Goal: Communication & Community: Participate in discussion

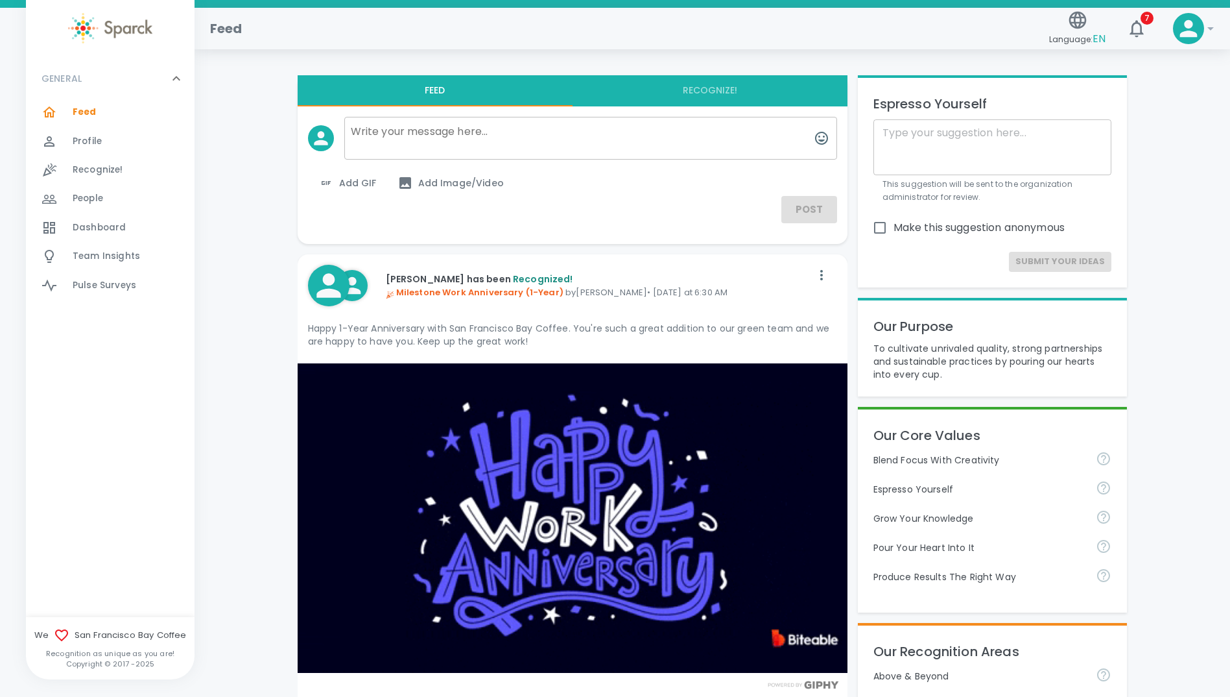
scroll to position [324, 0]
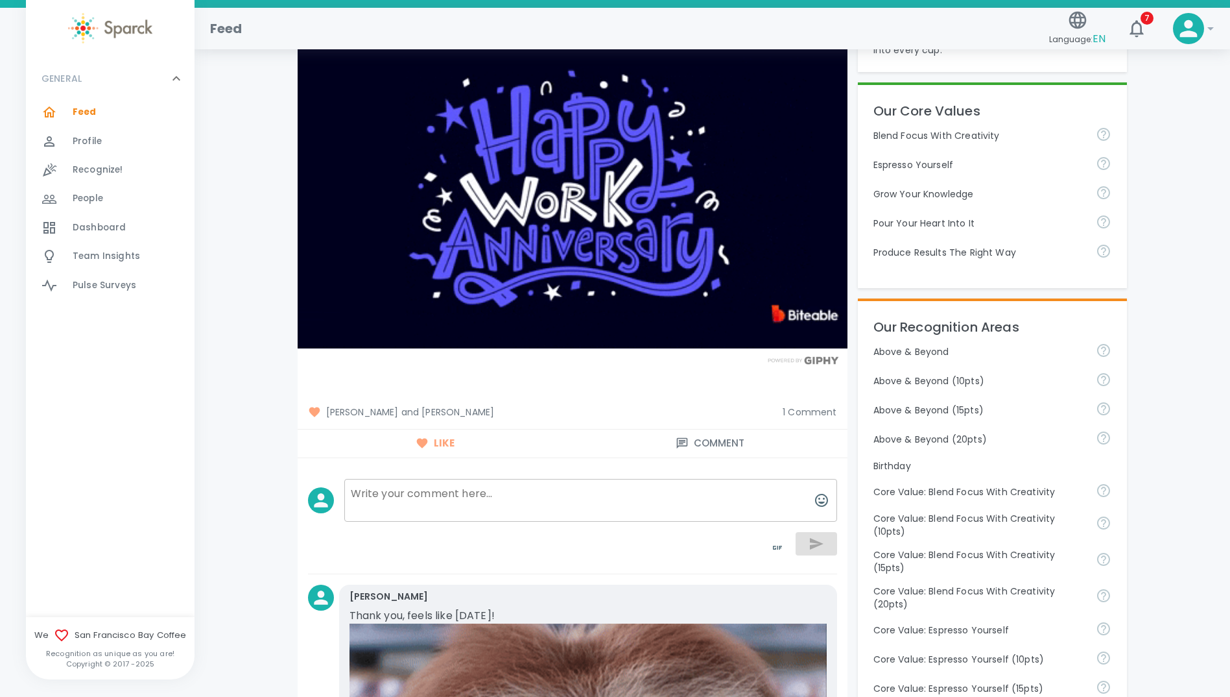
click at [86, 225] on span "Dashboard" at bounding box center [99, 227] width 53 height 13
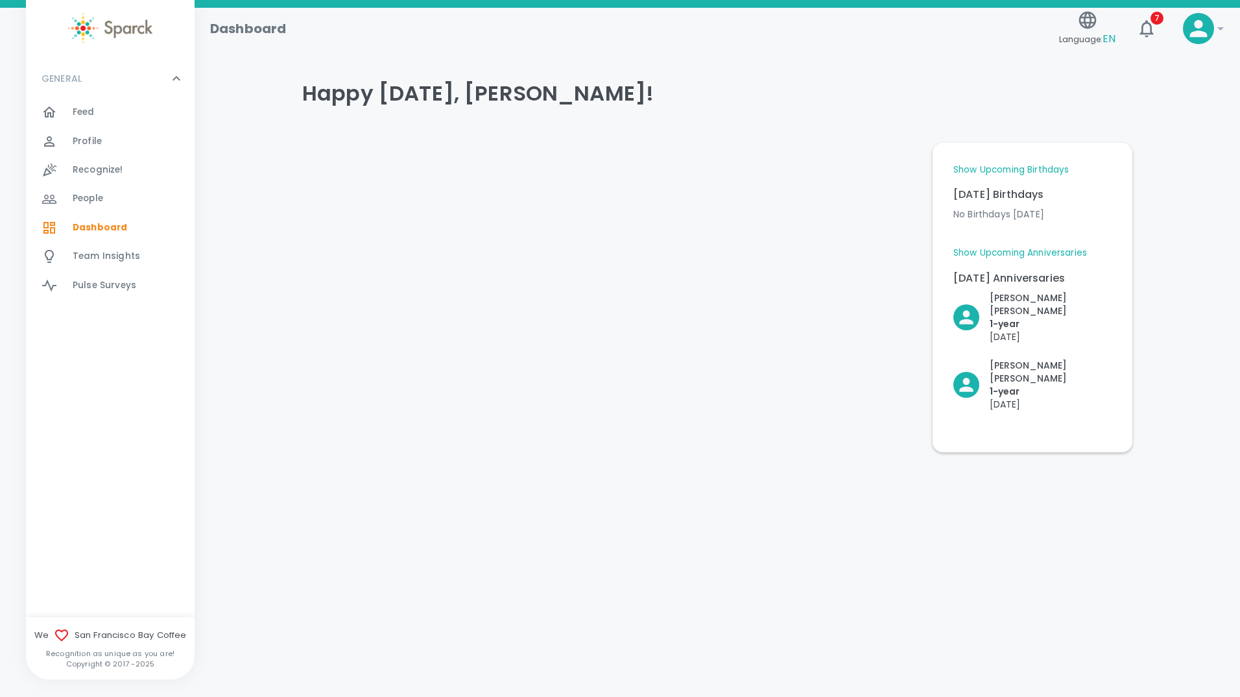
click at [1011, 169] on link "Show Upcoming Birthdays" at bounding box center [1010, 169] width 115 height 13
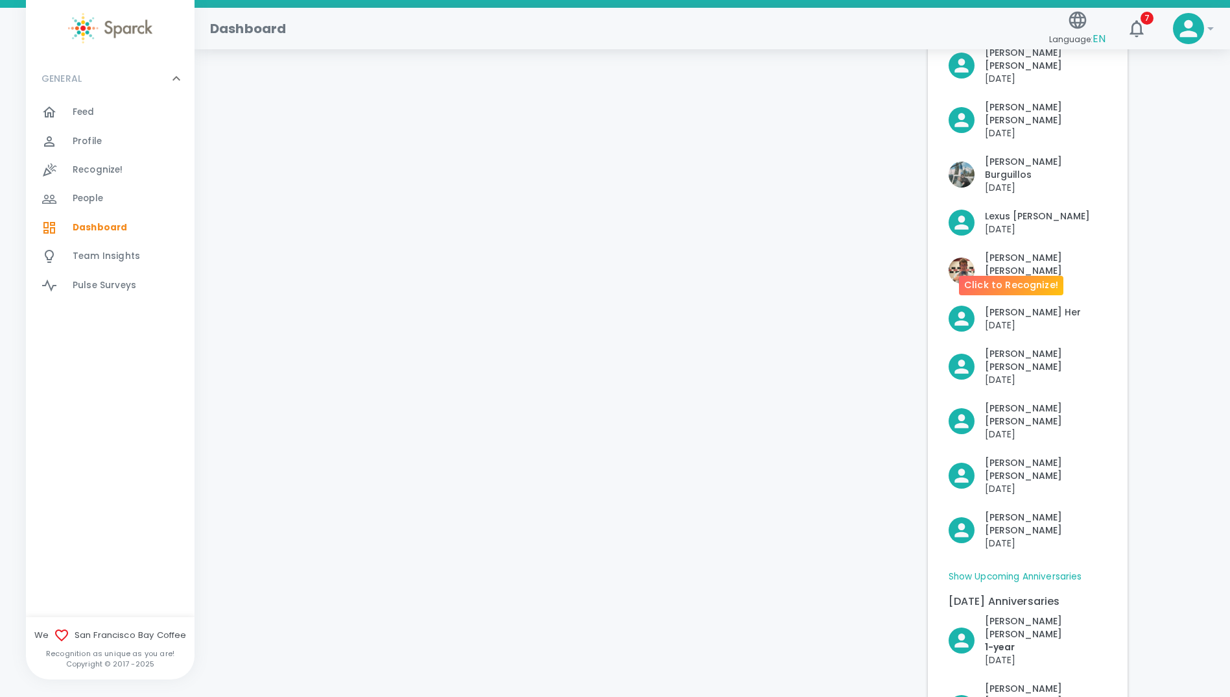
scroll to position [352, 0]
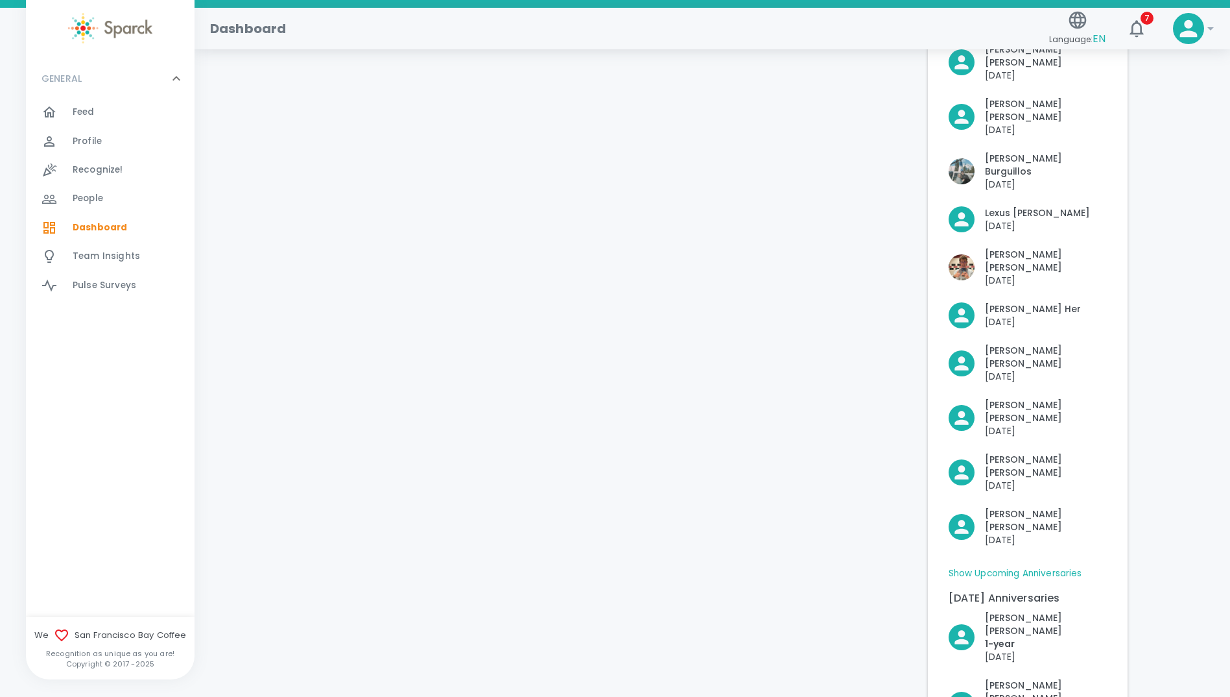
click at [1023, 567] on link "Show Upcoming Anniversaries" at bounding box center [1016, 573] width 134 height 13
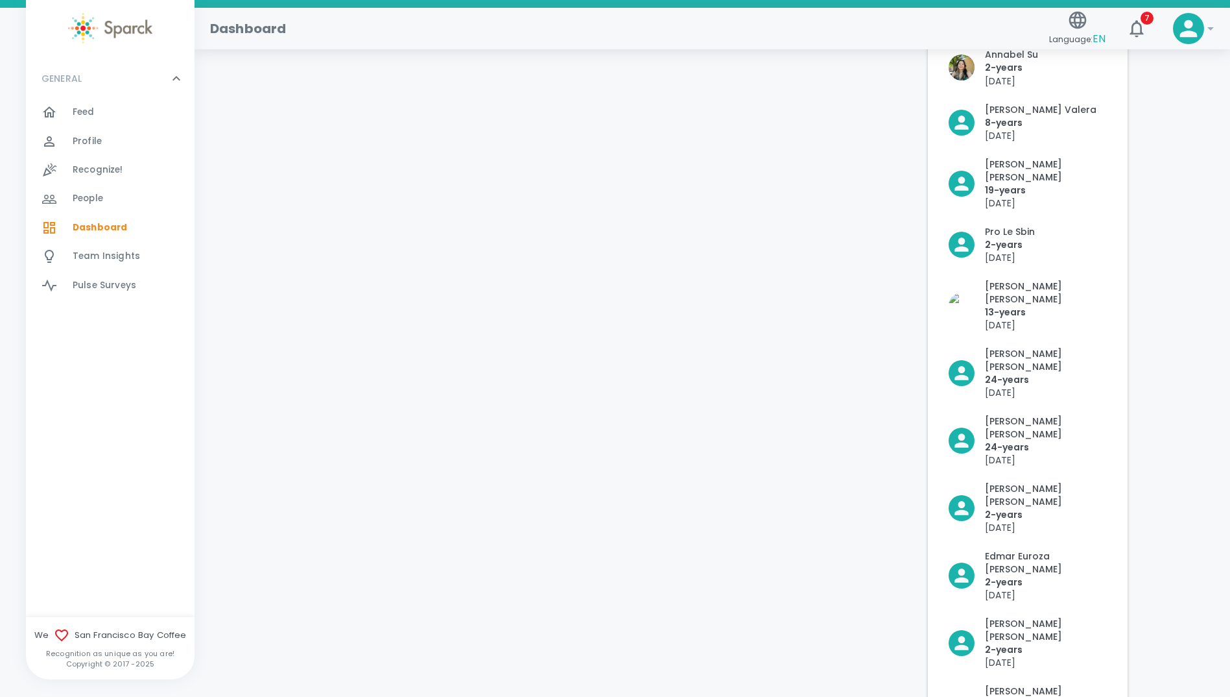
scroll to position [1130, 0]
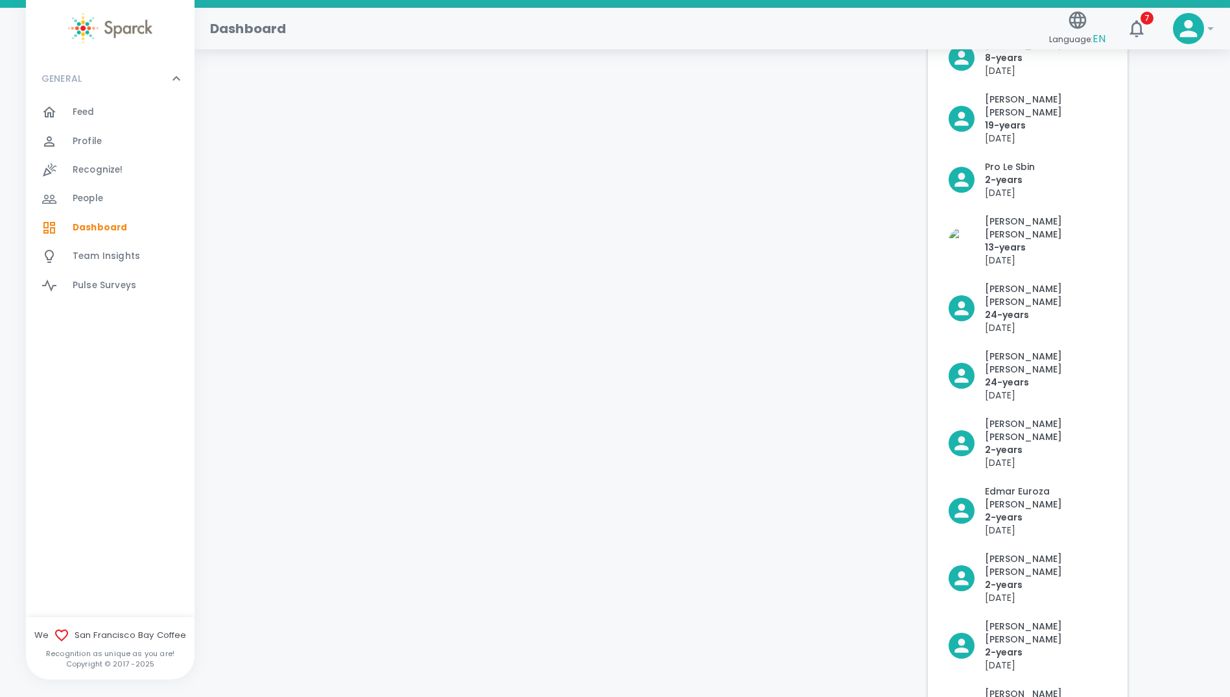
click at [81, 109] on span "Feed" at bounding box center [84, 112] width 22 height 13
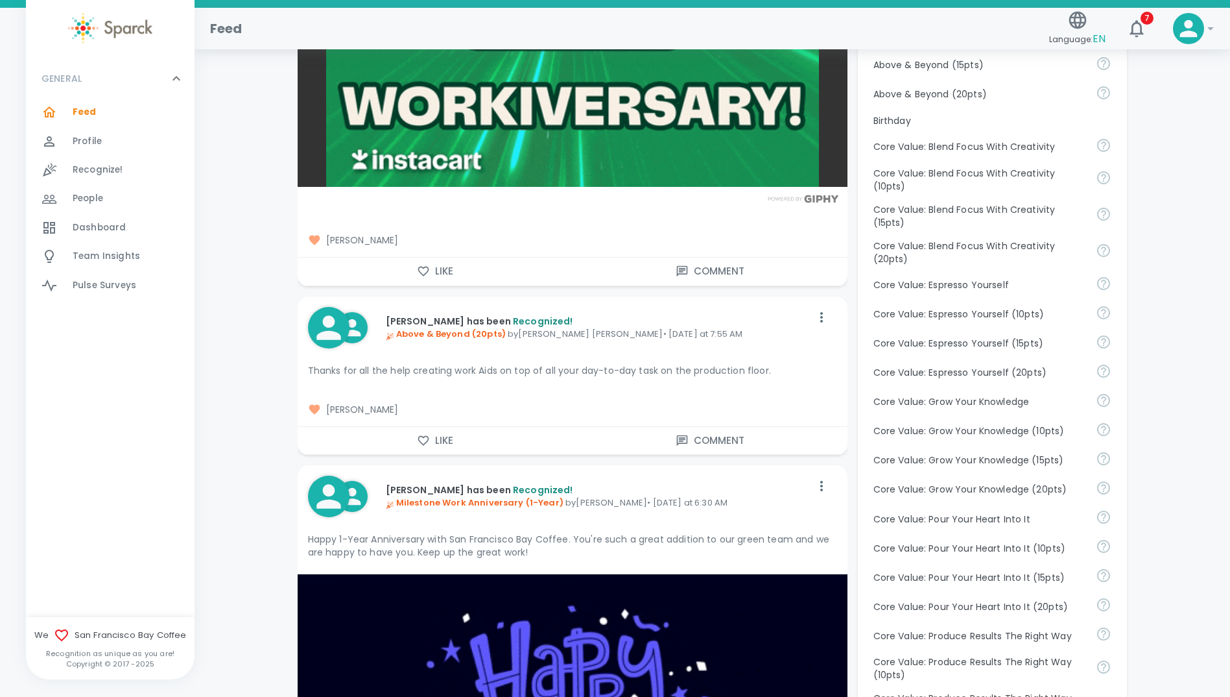
scroll to position [778, 0]
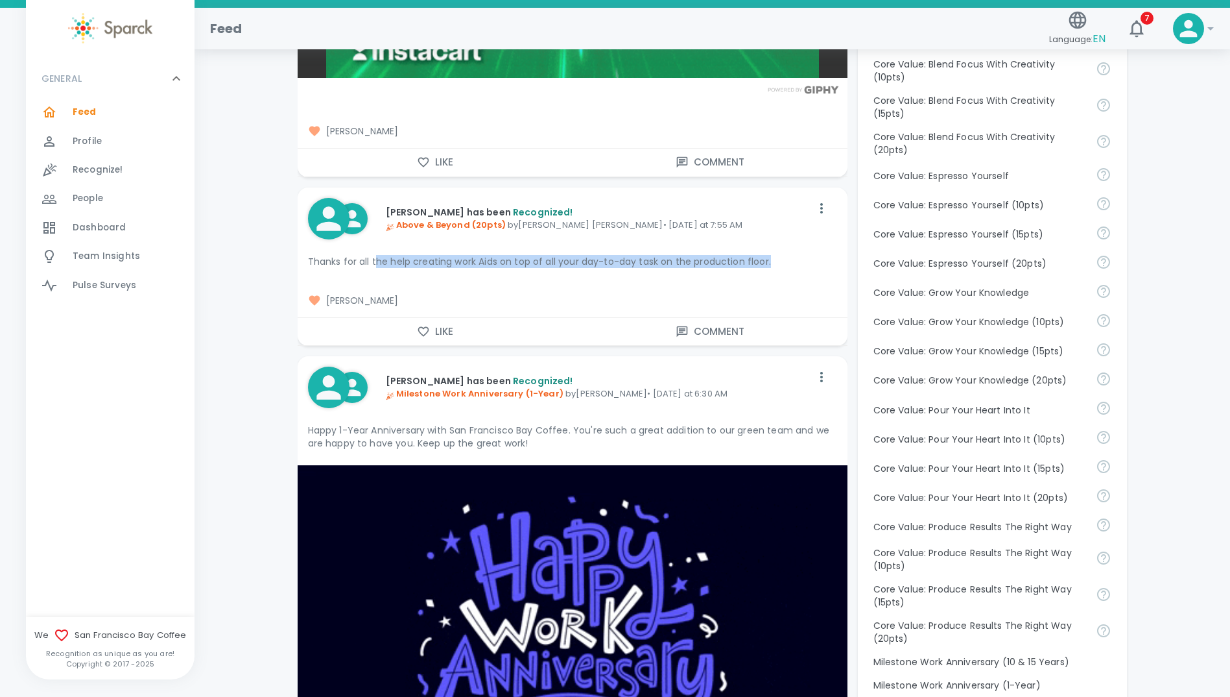
drag, startPoint x: 376, startPoint y: 260, endPoint x: 774, endPoint y: 263, distance: 398.2
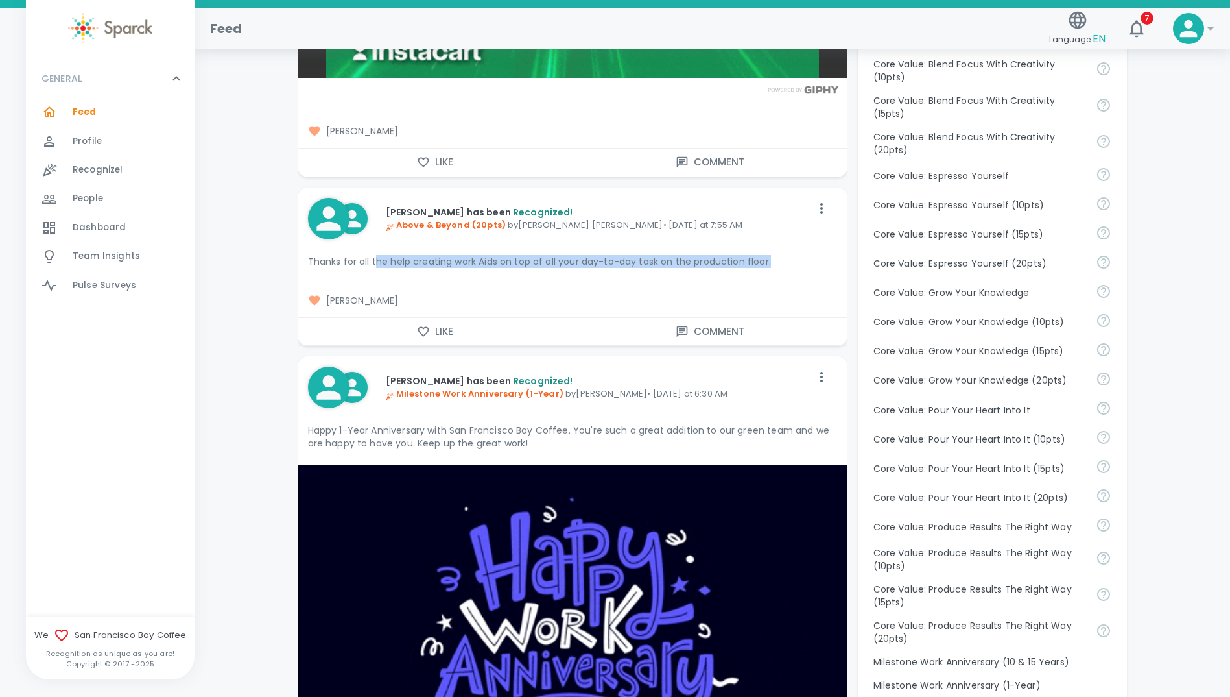
click at [774, 263] on p "Thanks for all the help creating work Aids on top of all your day-to-day task o…" at bounding box center [572, 261] width 529 height 13
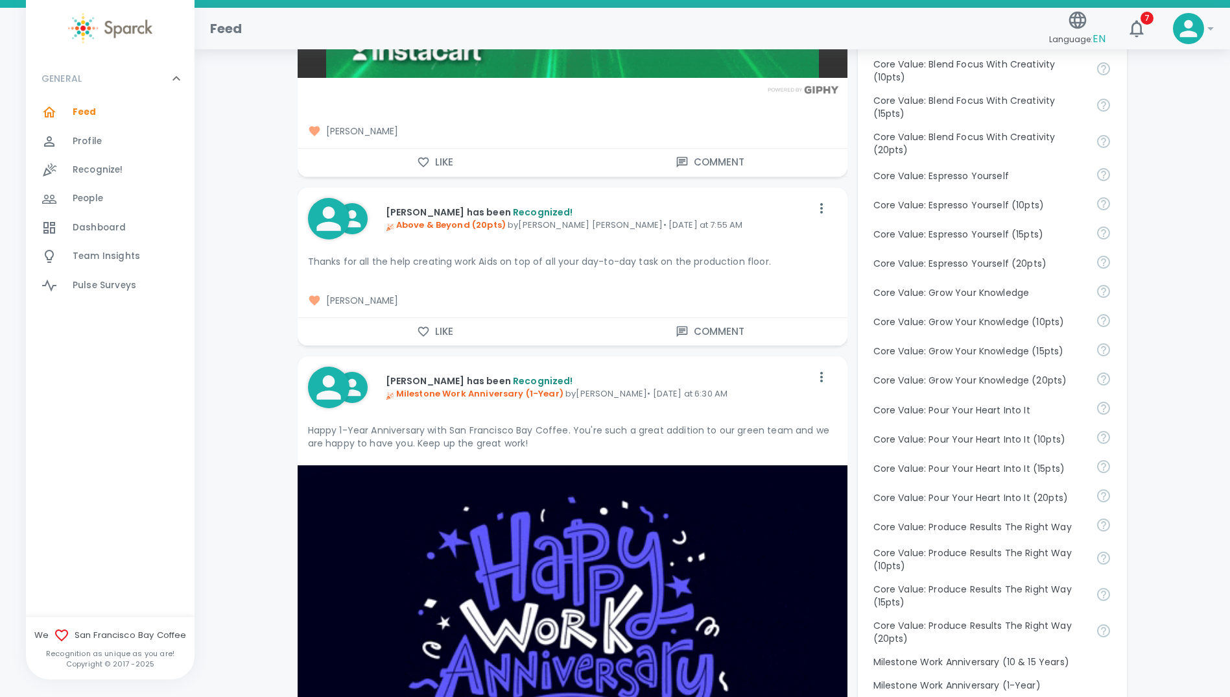
click at [604, 291] on div "[PERSON_NAME]" at bounding box center [568, 294] width 540 height 23
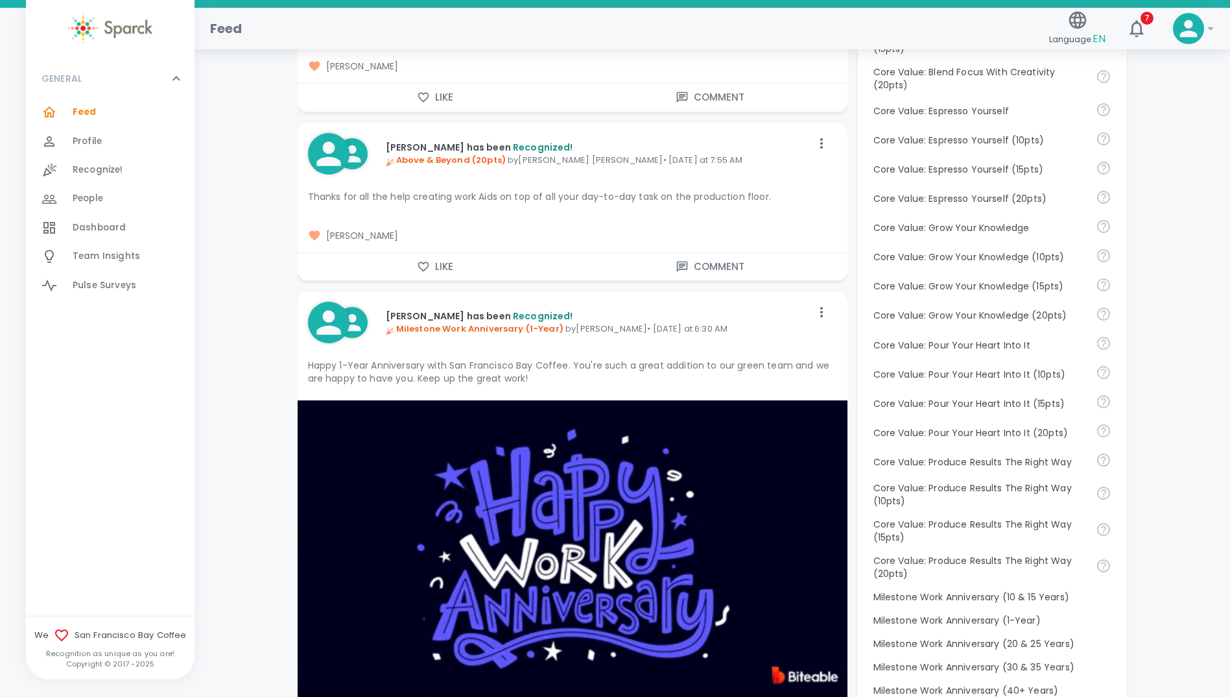
scroll to position [1297, 0]
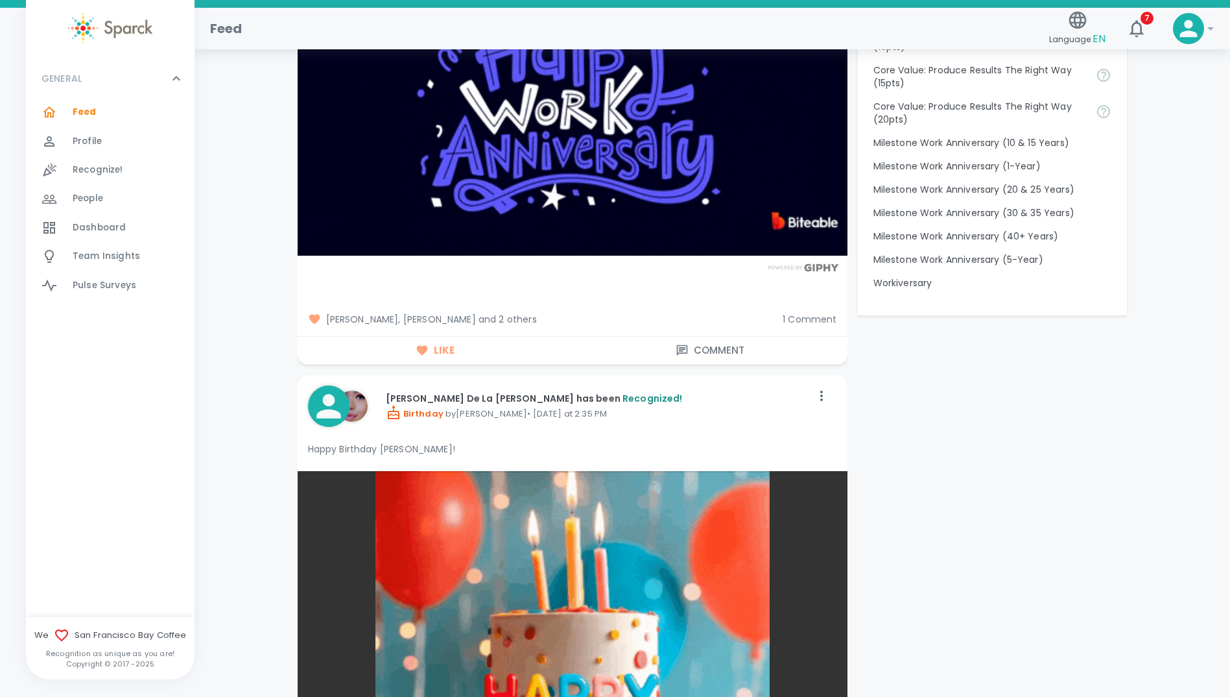
click at [513, 317] on span "[PERSON_NAME], [PERSON_NAME] and 2 others" at bounding box center [540, 319] width 465 height 13
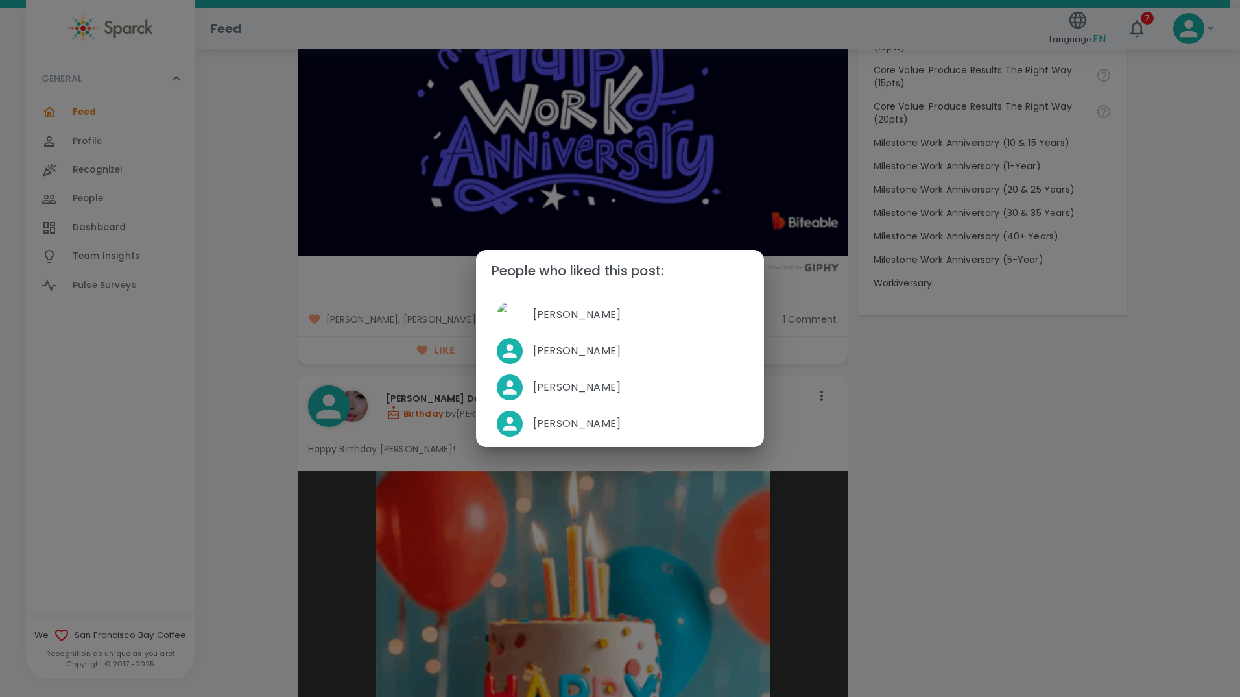
click at [261, 413] on div "People who liked this post: [PERSON_NAME] [PERSON_NAME] [PERSON_NAME] [PERSON_N…" at bounding box center [620, 348] width 1240 height 697
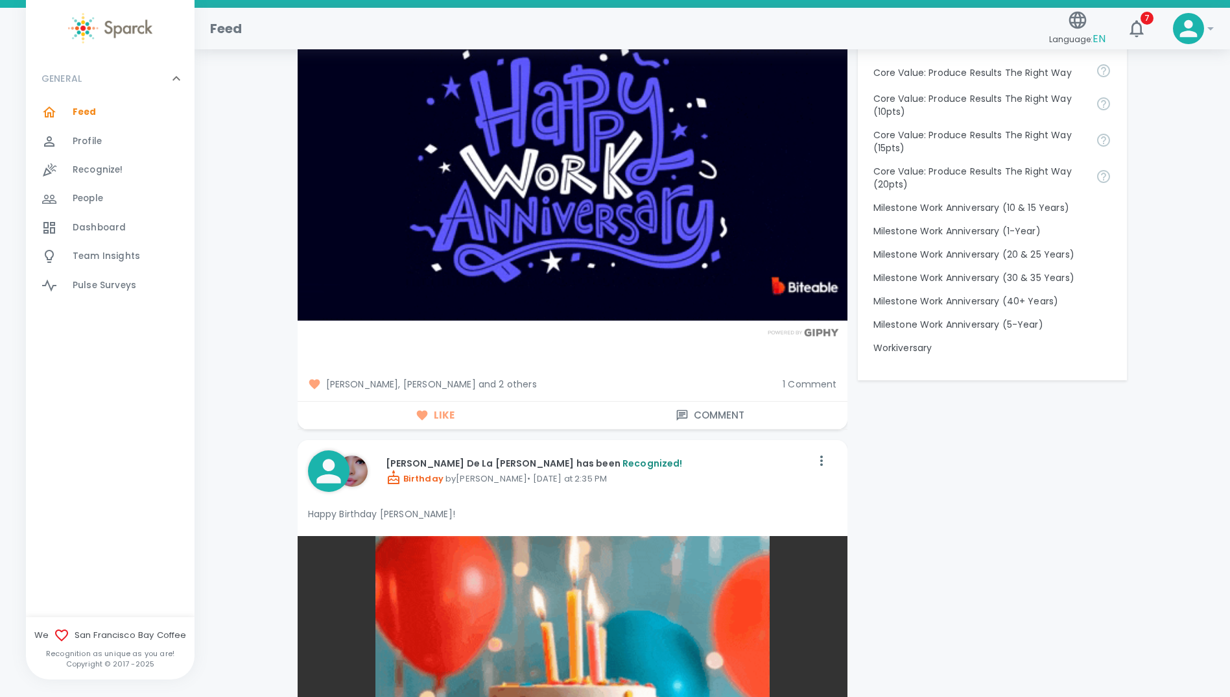
scroll to position [843, 0]
